Goal: Task Accomplishment & Management: Complete application form

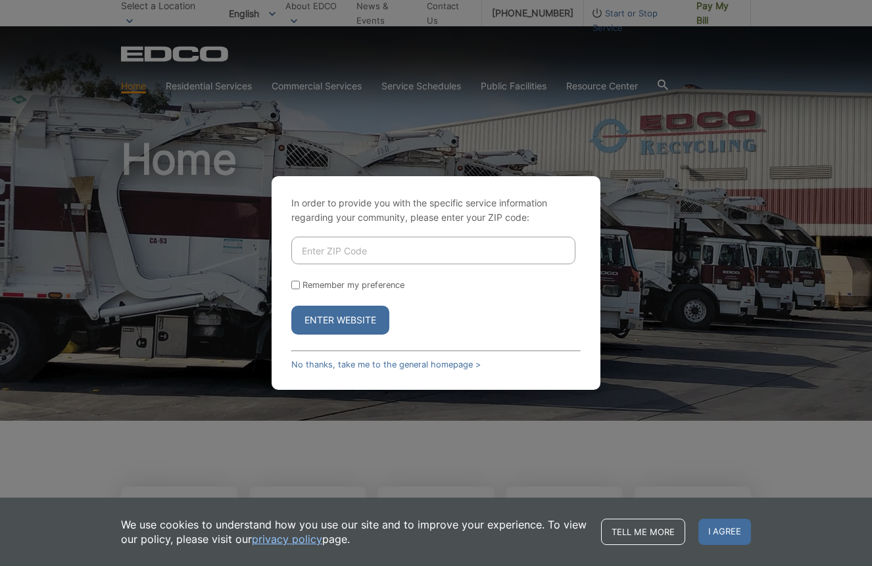
click at [412, 257] on input "Enter ZIP Code" at bounding box center [433, 251] width 284 height 28
type input "92028"
click at [340, 320] on button "Enter Website" at bounding box center [340, 320] width 98 height 29
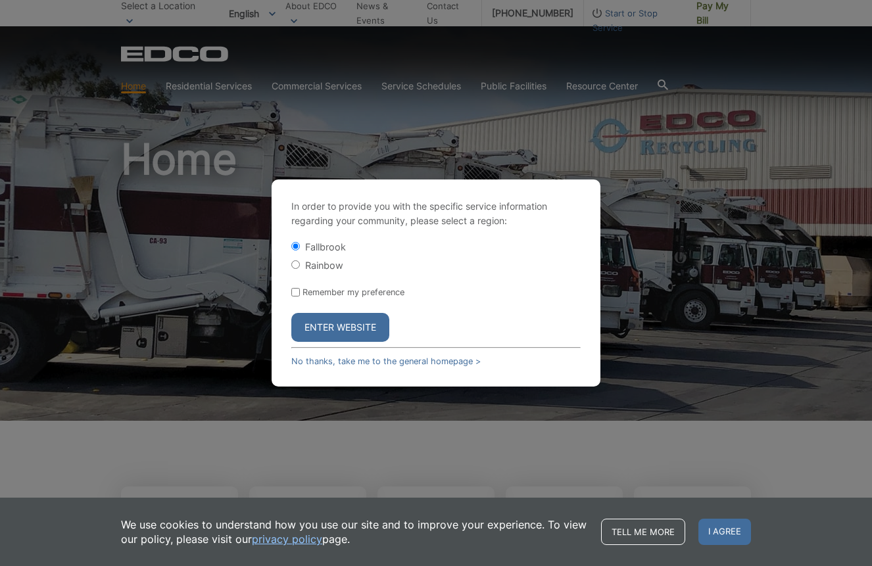
click at [335, 334] on button "Enter Website" at bounding box center [340, 327] width 98 height 29
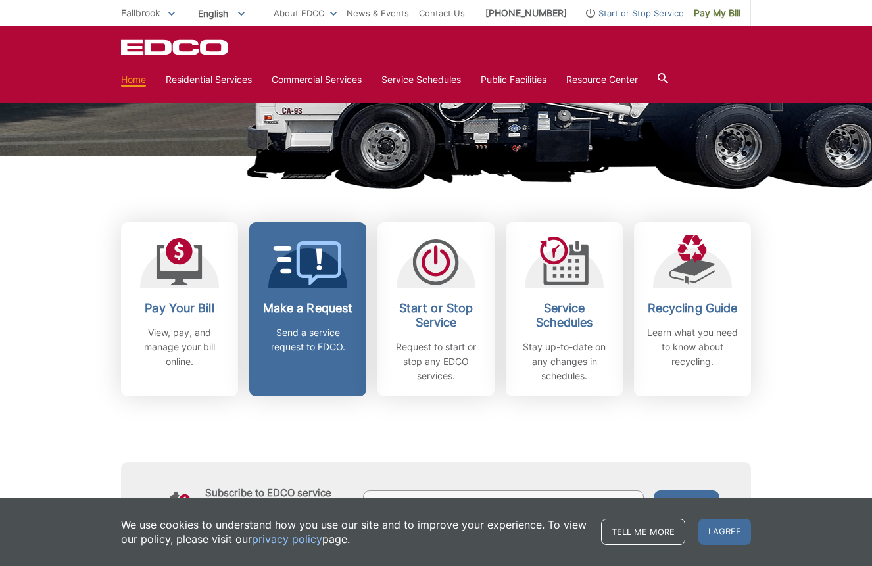
scroll to position [266, 0]
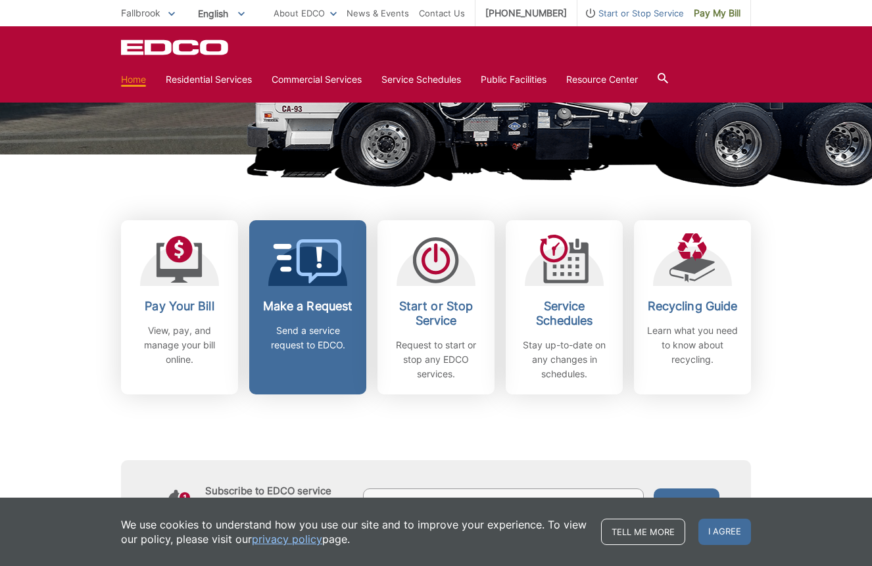
click at [304, 312] on h2 "Make a Request" at bounding box center [307, 306] width 97 height 14
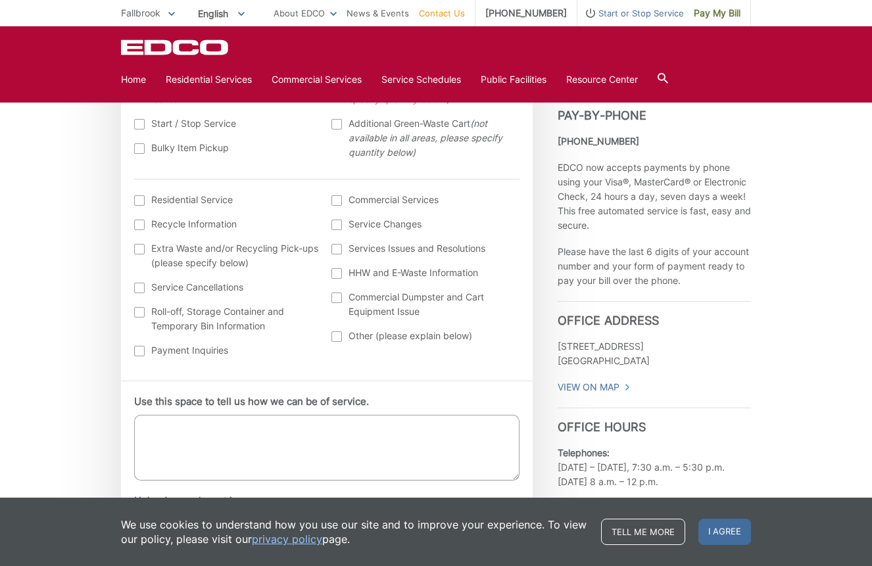
scroll to position [475, 0]
click at [143, 158] on ul "Residential Cart Exchange/Equipment Issues Start / Stop Service Bulky Item Pick…" at bounding box center [326, 122] width 385 height 92
click at [141, 152] on div at bounding box center [139, 147] width 11 height 11
click at [0, 0] on input "Bulky Item Pickup" at bounding box center [0, 0] width 0 height 0
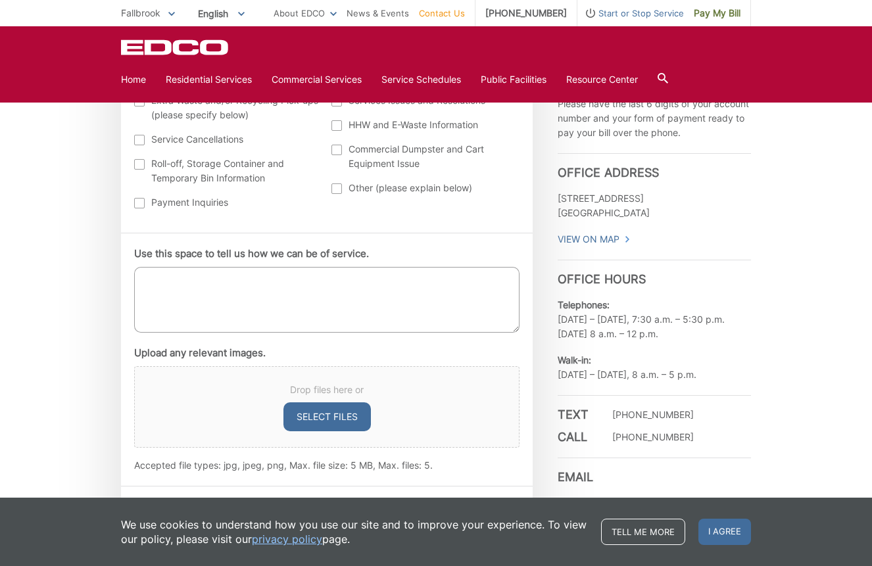
scroll to position [632, 0]
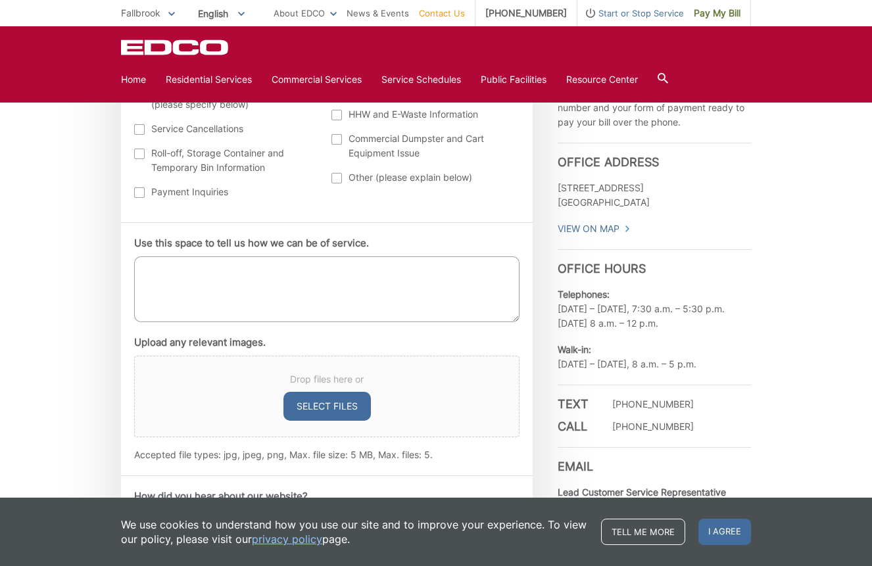
click at [285, 280] on textarea "Use this space to tell us how we can be of service." at bounding box center [326, 289] width 385 height 66
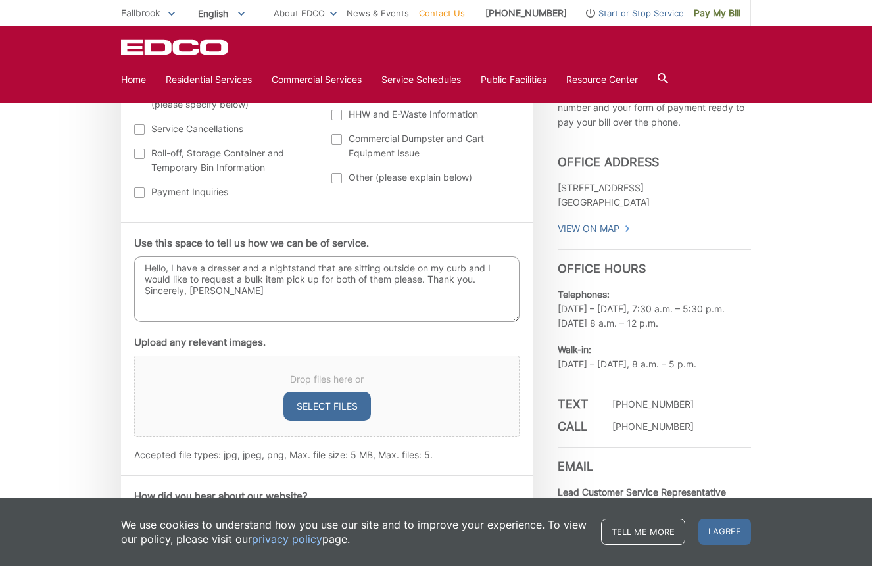
click at [488, 281] on textarea "Hello, I have a dresser and a nightstand that are sitting outside on my curb an…" at bounding box center [326, 289] width 385 height 66
click at [335, 287] on textarea "Hello, I have a dresser and a nightstand that are sitting outside on my curb an…" at bounding box center [326, 289] width 385 height 66
click at [445, 287] on textarea "Hello, I have a dresser and a nightstand that are sitting outside on my curb an…" at bounding box center [326, 289] width 385 height 66
click at [471, 269] on textarea "Hello, I have a dresser and a nightstand that are sitting outside on my curb an…" at bounding box center [326, 289] width 385 height 66
click at [250, 276] on textarea "Hello, I have a dresser and a nightstand that are sitting outside on my curb (n…" at bounding box center [326, 289] width 385 height 66
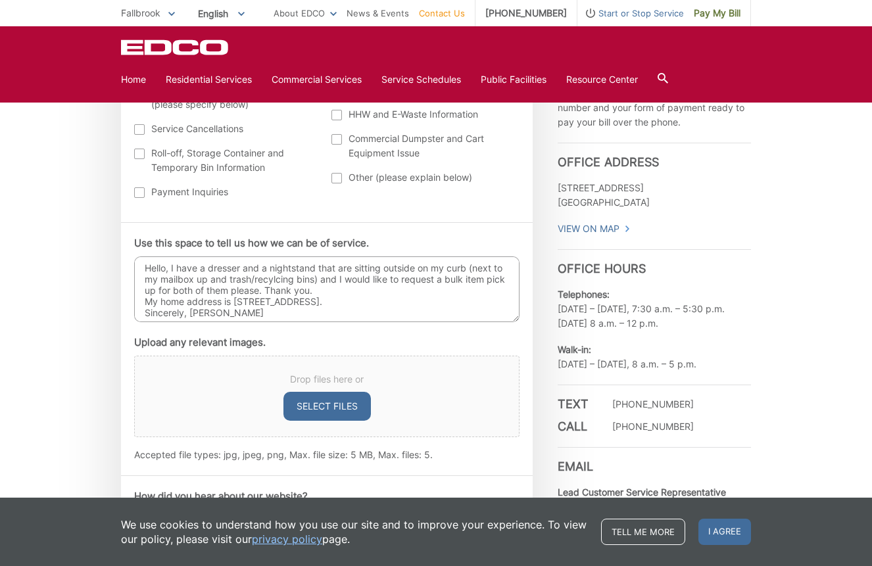
click at [351, 291] on textarea "Hello, I have a dresser and a nightstand that are sitting outside on my curb (n…" at bounding box center [326, 289] width 385 height 66
click at [279, 278] on textarea "Hello, I have a dresser and a nightstand that are sitting outside on my curb (n…" at bounding box center [326, 289] width 385 height 66
click at [337, 287] on textarea "Hello, I have a dresser and a nightstand that are sitting outside on my curb (n…" at bounding box center [326, 289] width 385 height 66
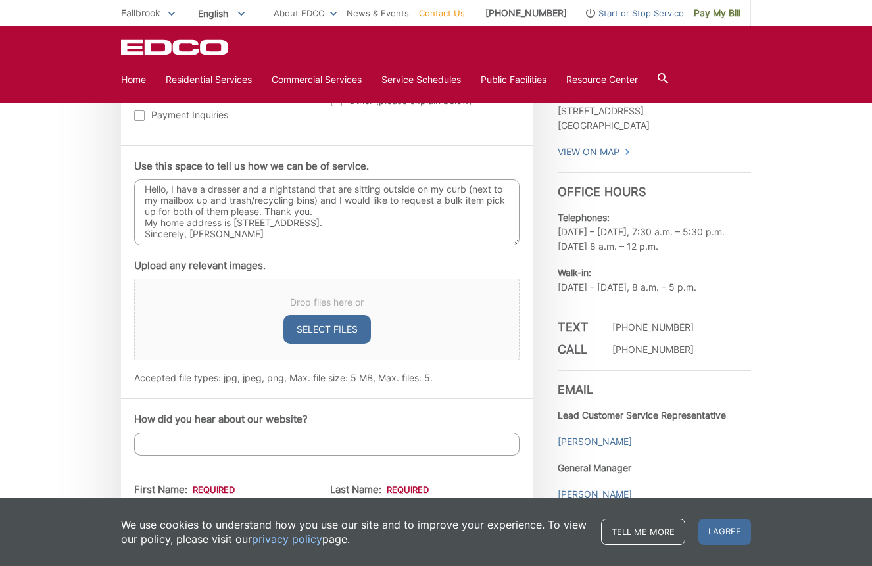
scroll to position [717, 0]
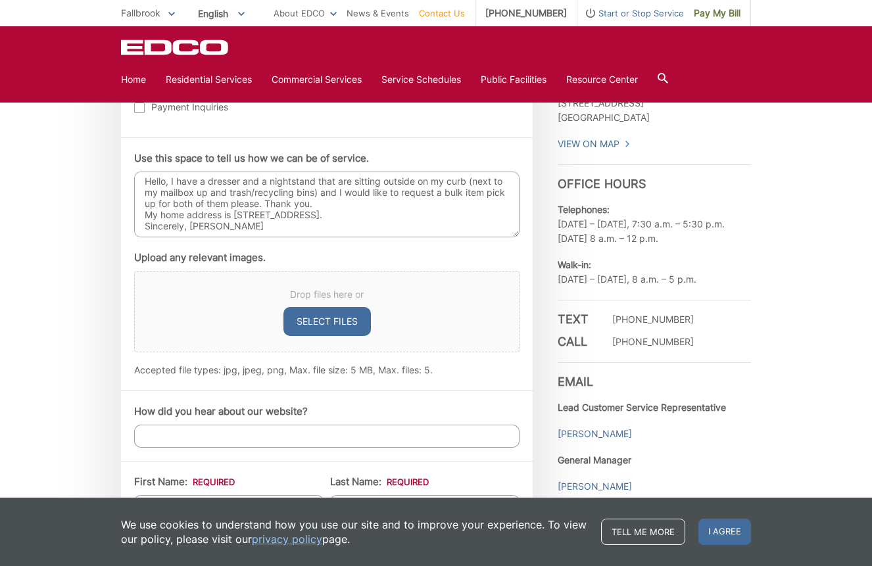
click at [147, 222] on textarea "Hello, I have a dresser and a nightstand that are sitting outside on my curb (n…" at bounding box center [326, 205] width 385 height 66
click at [192, 231] on textarea "Hello, I have a dresser and a nightstand that are sitting outside on my curb (n…" at bounding box center [326, 205] width 385 height 66
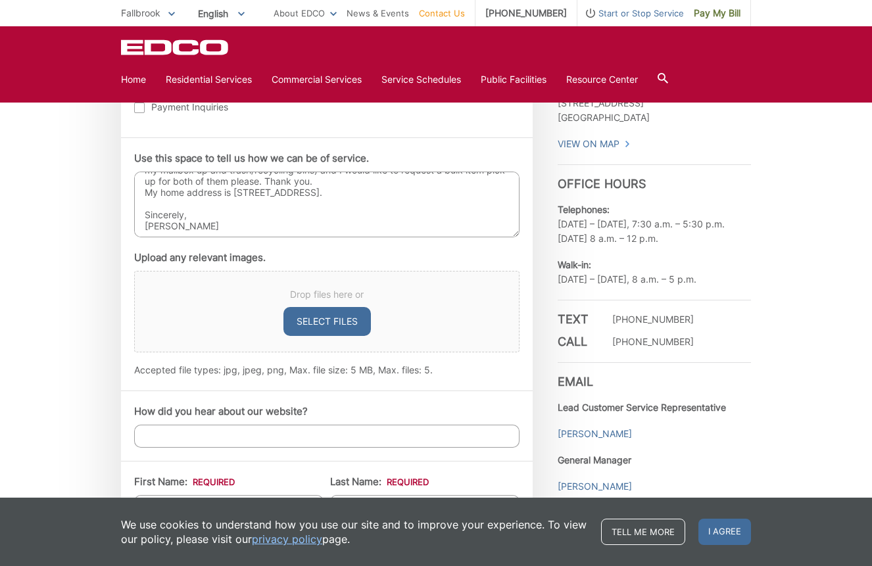
scroll to position [2, 0]
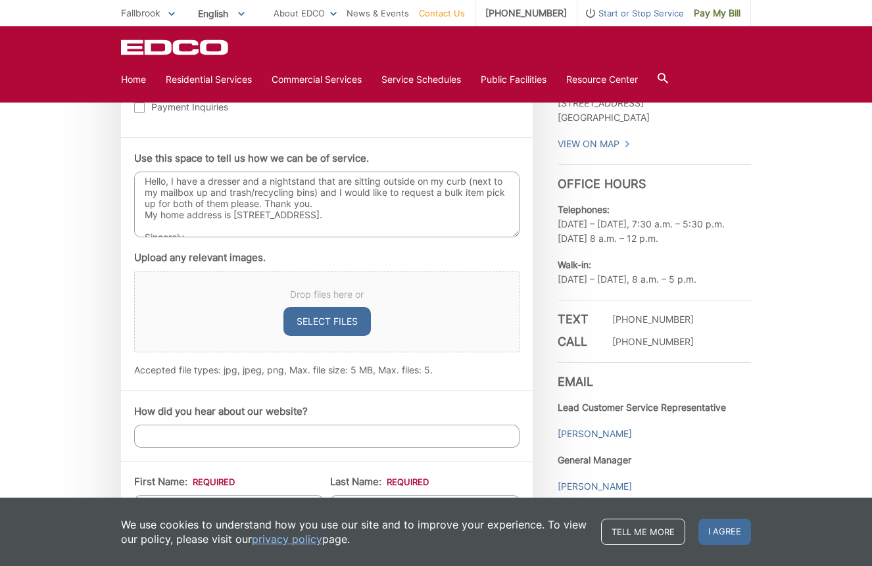
click at [148, 216] on textarea "Hello, I have a dresser and a nightstand that are sitting outside on my curb (n…" at bounding box center [326, 205] width 385 height 66
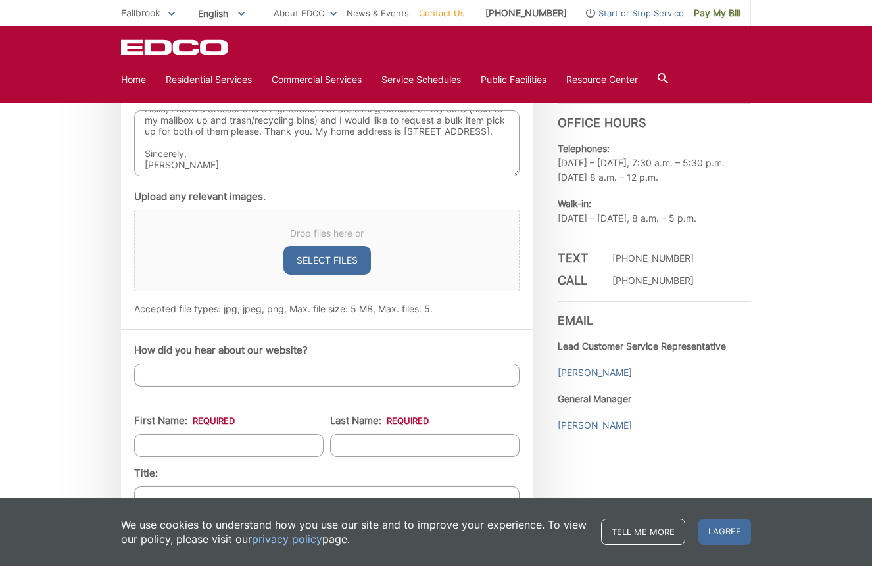
scroll to position [778, 0]
type textarea "Hello, I have a dresser and a nightstand that are sitting outside on my curb (n…"
click at [209, 371] on input "How did you hear about our website?" at bounding box center [326, 375] width 385 height 23
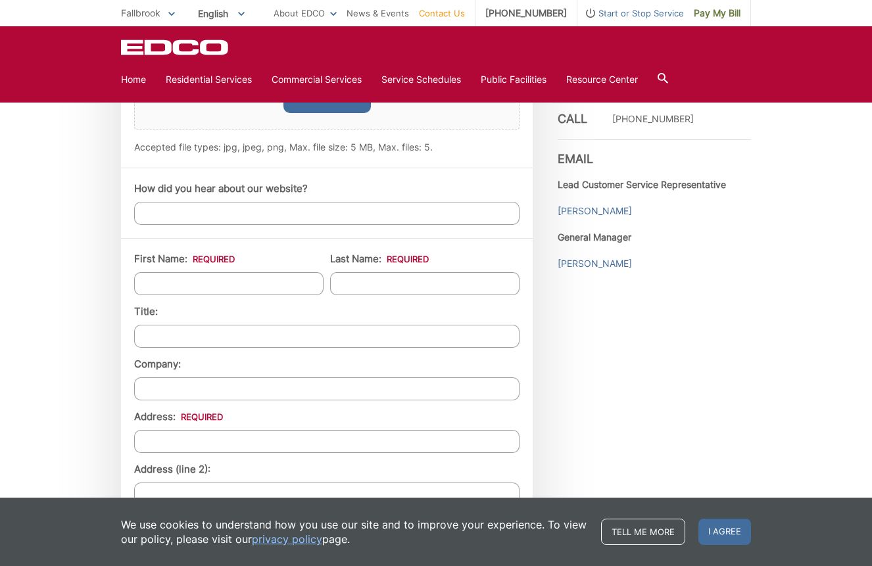
scroll to position [944, 0]
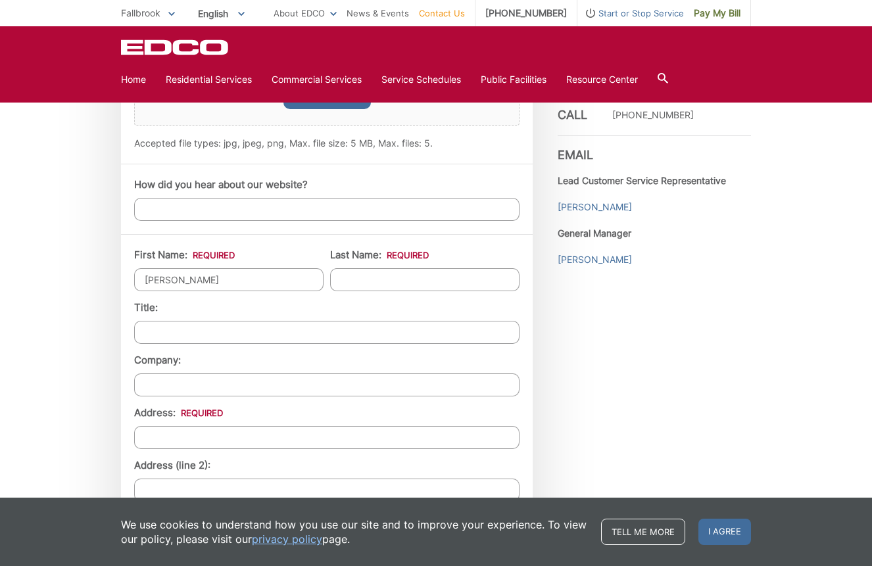
type input "Gloria"
type input "Caruso"
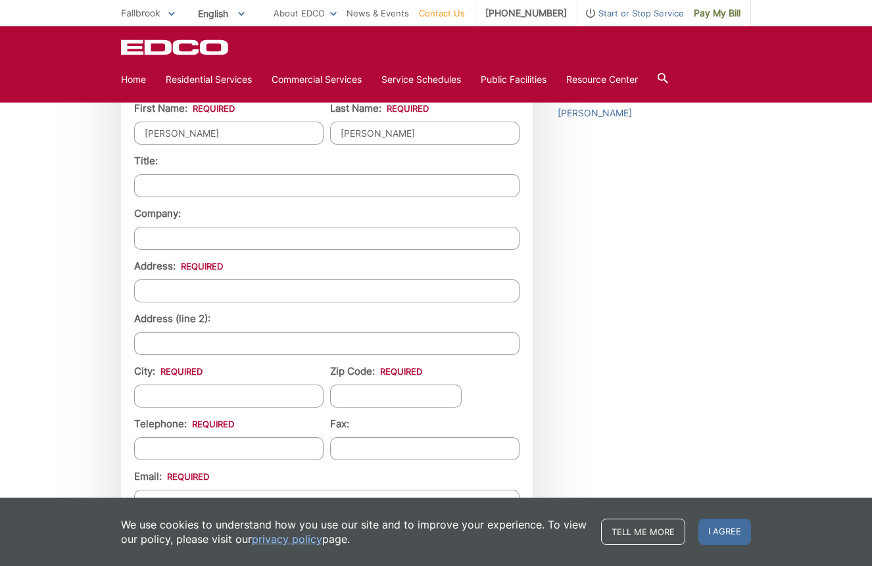
scroll to position [1103, 0]
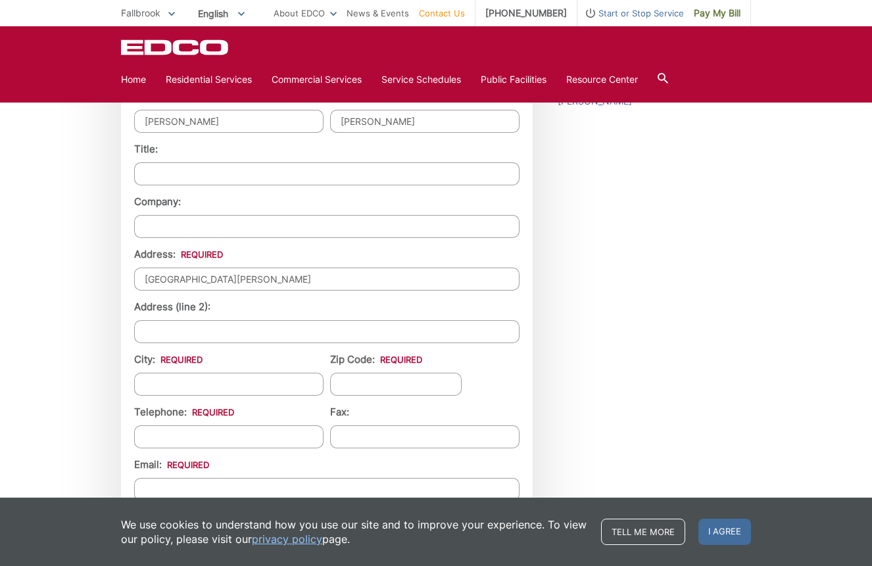
type input "41850 Via Del Gavilan"
click at [165, 398] on ul "First Name: * Gloria Last Name: * Caruso Title: Company: Address: * 41850 Via D…" at bounding box center [326, 349] width 385 height 521
type input "Fallbrook"
type input "92028"
type input "(951) 258-5917"
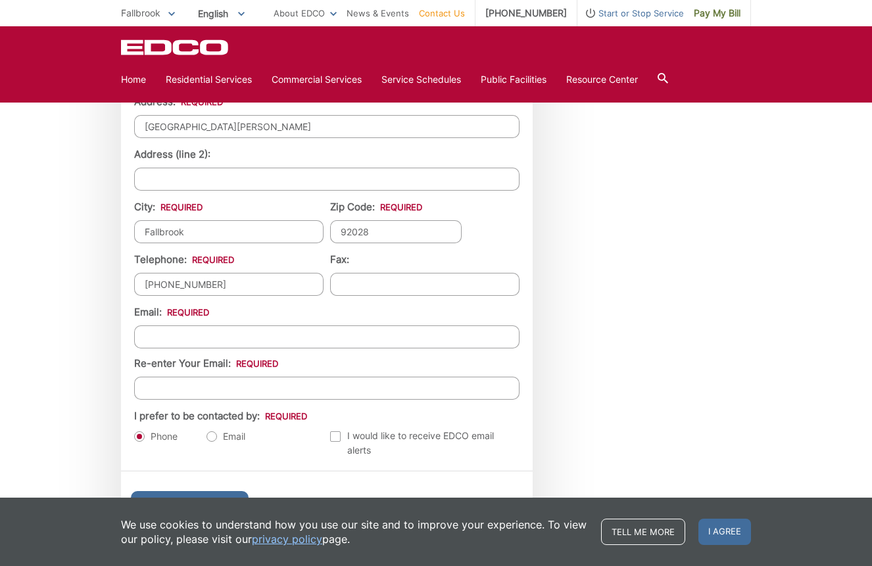
scroll to position [1257, 0]
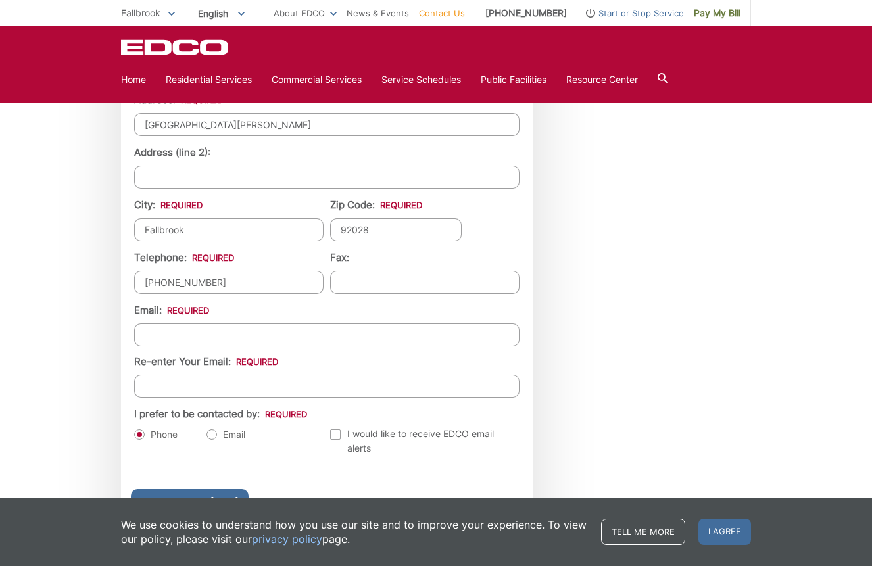
type input "ortega.g.gloria@gmail.com"
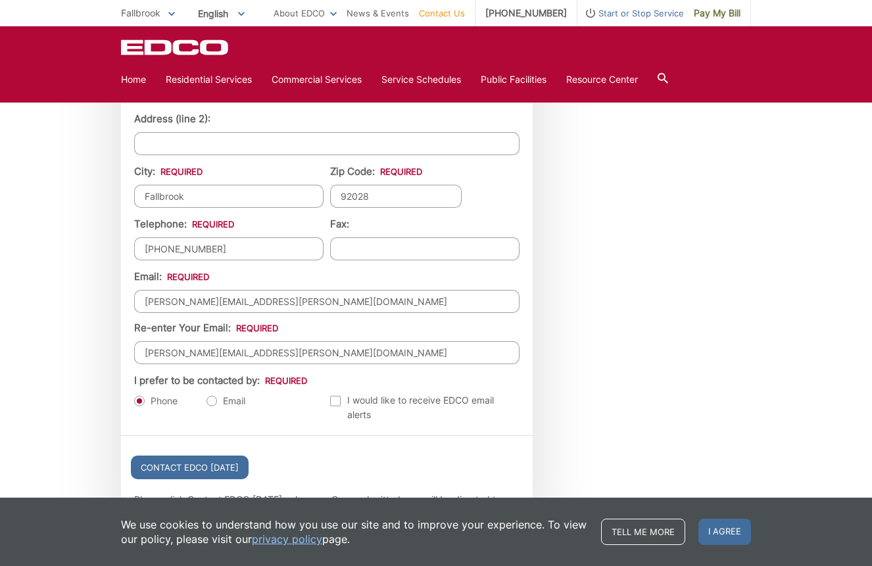
scroll to position [1304, 0]
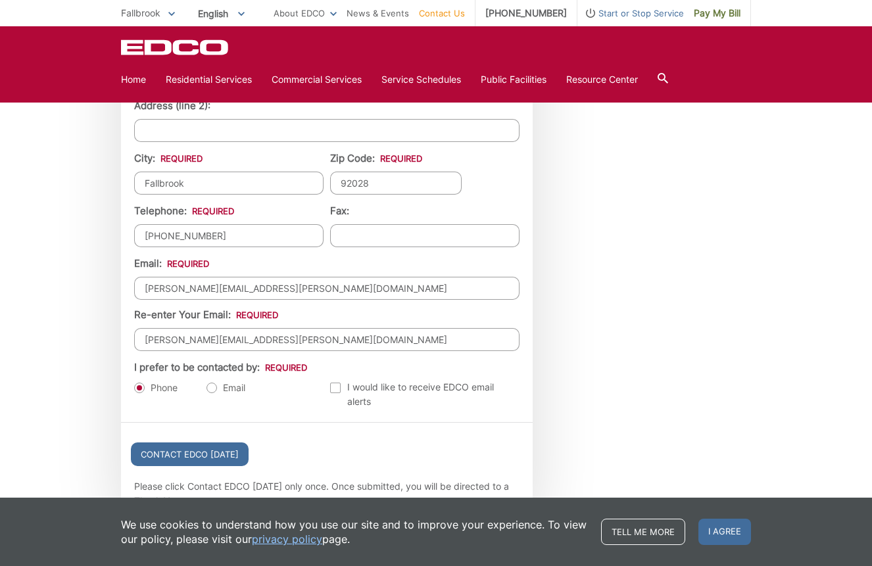
click at [210, 389] on label "Email" at bounding box center [225, 387] width 39 height 13
radio input "true"
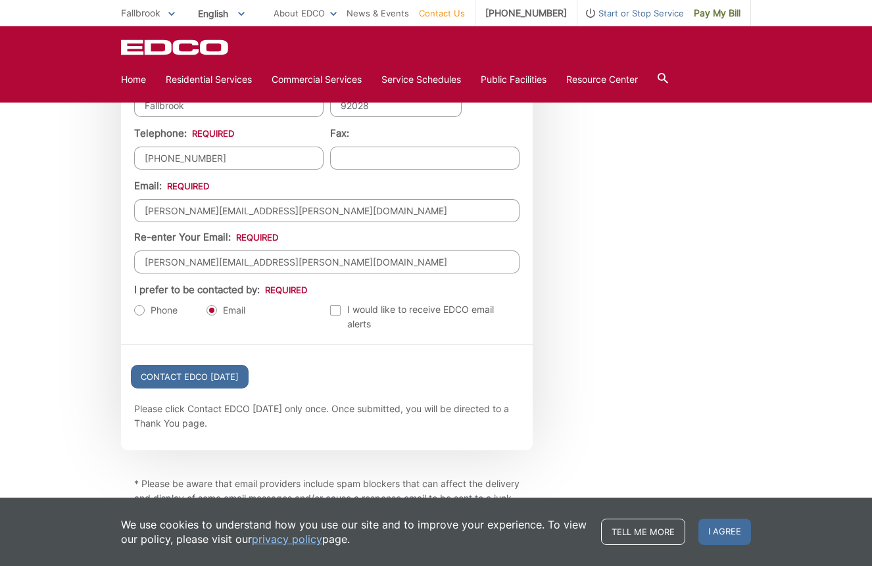
scroll to position [1389, 0]
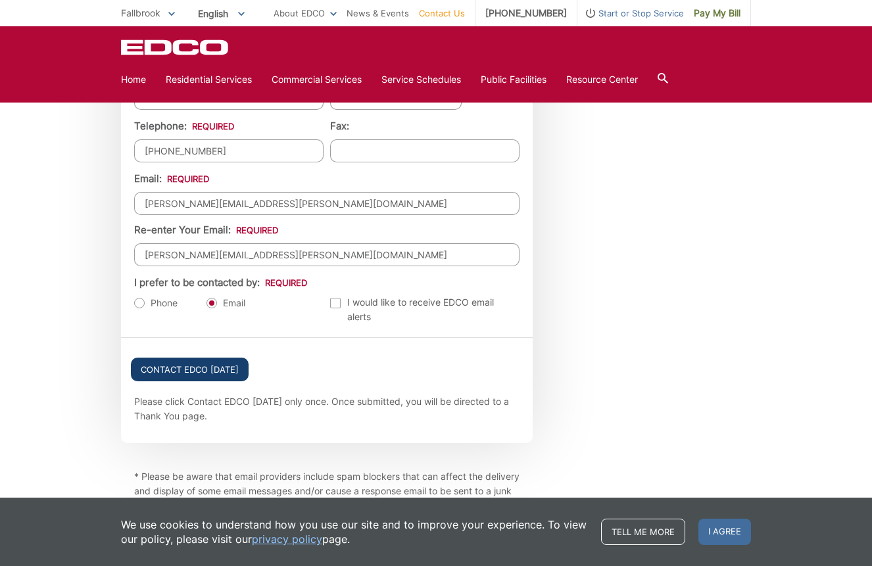
click at [164, 373] on input "Contact EDCO Today" at bounding box center [190, 370] width 118 height 24
